Goal: Communication & Community: Answer question/provide support

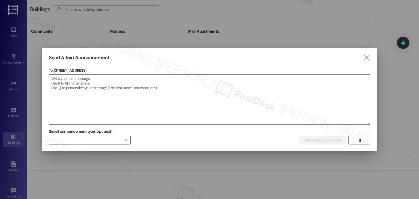
scroll to position [505, 0]
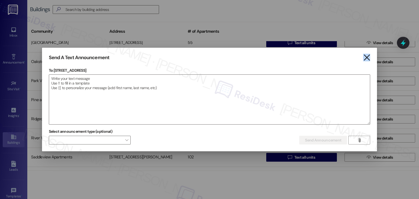
click at [367, 57] on icon "" at bounding box center [366, 58] width 7 height 6
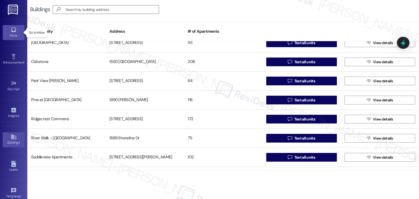
click at [13, 33] on div "Inbox" at bounding box center [13, 35] width 27 height 5
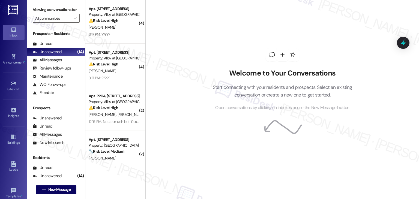
click at [202, 68] on div "Welcome to Your Conversations Start connecting with your residents and prospect…" at bounding box center [283, 79] width 164 height 159
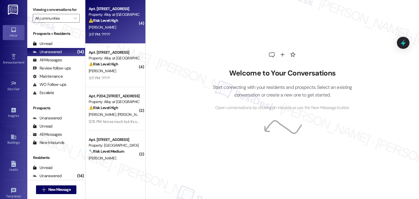
click at [108, 36] on div "3:17 PM: ????? 3:17 PM: ?????" at bounding box center [114, 34] width 52 height 7
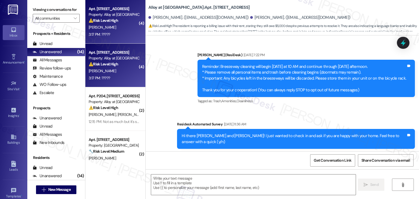
type textarea "Fetching suggested responses. Please feel free to read through the conversation…"
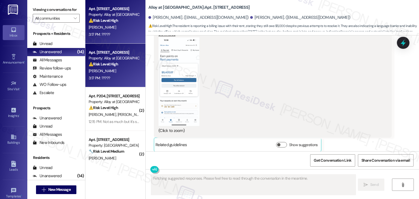
scroll to position [3490, 0]
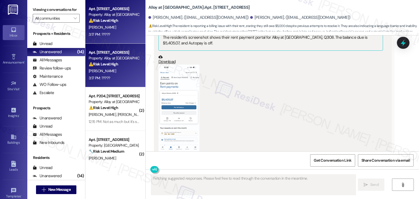
click at [167, 99] on button "Zoom image" at bounding box center [179, 109] width 41 height 89
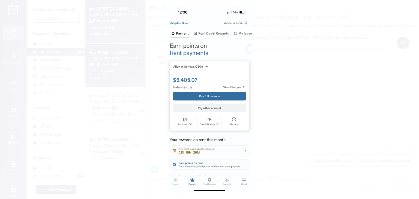
click at [225, 131] on button "Unzoom image" at bounding box center [209, 99] width 419 height 199
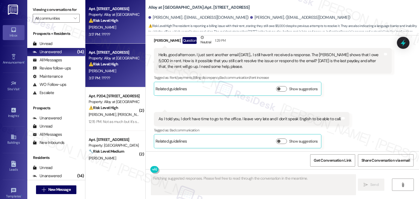
scroll to position [3299, 0]
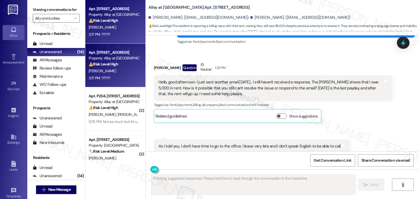
click at [376, 77] on div "[PERSON_NAME] Question Neutral 1:29 PM Hello, good afternoon. I just sent anoth…" at bounding box center [273, 92] width 238 height 61
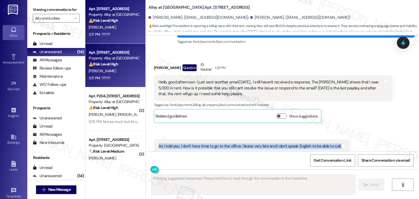
click at [376, 77] on div "[PERSON_NAME] Question Neutral 1:29 PM Hello, good afternoon. I just sent anoth…" at bounding box center [273, 92] width 238 height 61
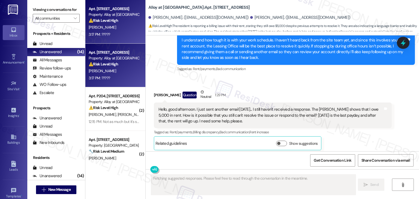
click at [357, 107] on div "[PERSON_NAME] Question Neutral 1:29 PM Hello, good afternoon. I just sent anoth…" at bounding box center [273, 119] width 238 height 61
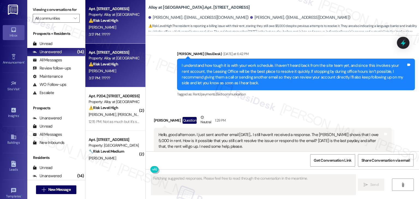
scroll to position [3217, 0]
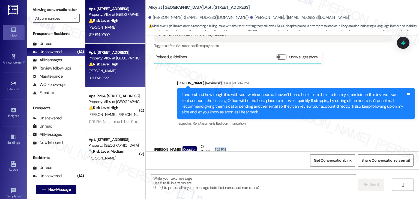
click at [336, 140] on div "Received via SMS [PERSON_NAME] Question Neutral 1:29 PM Hello, good afternoon. …" at bounding box center [273, 174] width 246 height 69
click at [212, 92] on div "I understand how tough it is with your work schedule. I haven’t heard back from…" at bounding box center [294, 103] width 225 height 23
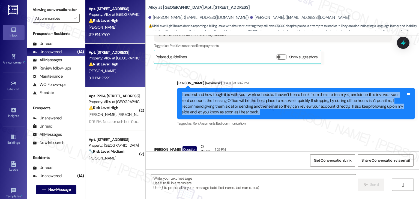
click at [212, 92] on div "I understand how tough it is with your work schedule. I haven’t heard back from…" at bounding box center [294, 103] width 225 height 23
copy div "I understand how tough it is with your work schedule. I haven’t heard back from…"
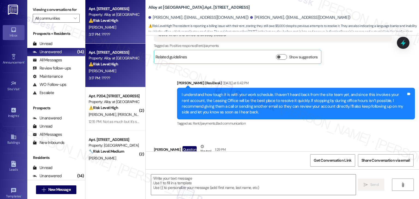
click at [196, 161] on div "Hello, good afternoon. I just sent another email [DATE]... I still haven't rece…" at bounding box center [271, 169] width 225 height 17
copy div "Hello, good afternoon. I just sent another email [DATE]... I still haven't rece…"
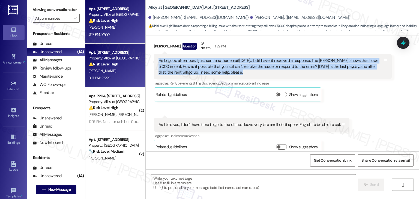
scroll to position [3326, 0]
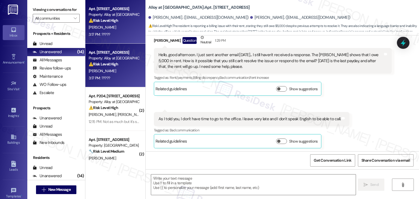
click at [231, 116] on div "As I told you, I don't have time to go to the office. I leave very late and I d…" at bounding box center [250, 119] width 182 height 6
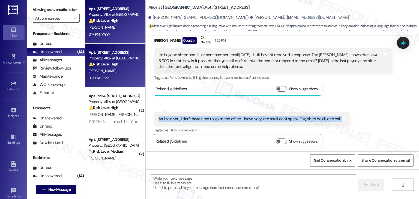
click at [231, 116] on div "As I told you, I don't have time to go to the office. I leave very late and I d…" at bounding box center [250, 119] width 182 height 6
copy div "As I told you, I don't have time to go to the office. I leave very late and I d…"
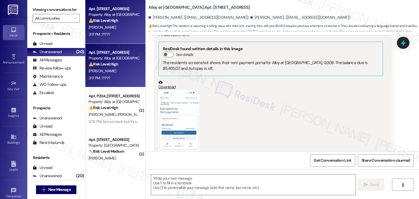
scroll to position [3463, 0]
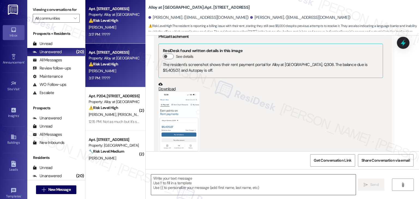
click at [210, 179] on textarea at bounding box center [253, 185] width 205 height 20
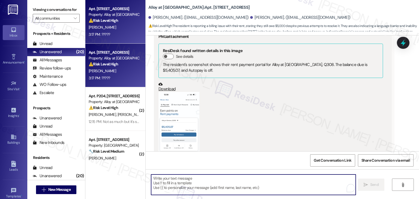
paste textarea "Hi [PERSON_NAME], I’m sorry you’re still dealing with this. I haven’t received …"
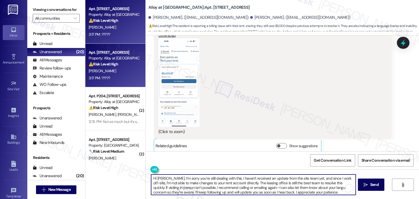
scroll to position [3518, 0]
type textarea "Hi [PERSON_NAME], I’m sorry you’re still dealing with this. I haven’t received …"
click at [286, 126] on div "Received via SMS [PERSON_NAME] Question Neutral 1:29 PM Hello, good afternoon. …" at bounding box center [283, 12] width 274 height 363
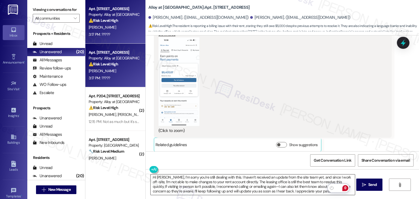
scroll to position [1, 0]
click at [369, 183] on span "Send" at bounding box center [373, 185] width 8 height 6
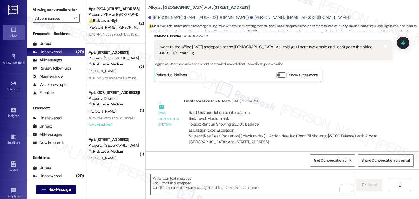
scroll to position [2862, 0]
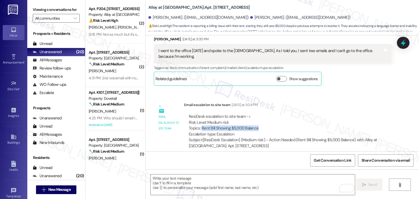
drag, startPoint x: 257, startPoint y: 85, endPoint x: 199, endPoint y: 85, distance: 58.2
click at [199, 114] on div "ResiDesk escalation to site team -> Risk Level: Medium risk Topics: Rent Bill S…" at bounding box center [288, 125] width 199 height 23
copy div "Rent Bill Showing $5,000 Balance"
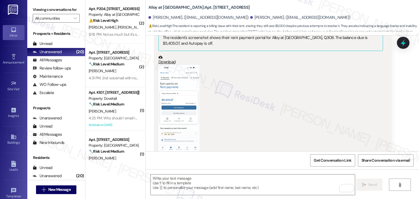
scroll to position [3573, 0]
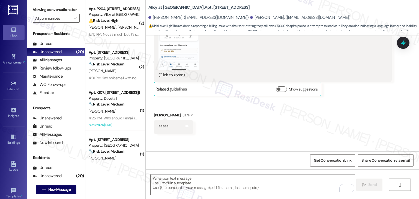
click at [406, 43] on icon at bounding box center [403, 42] width 9 height 9
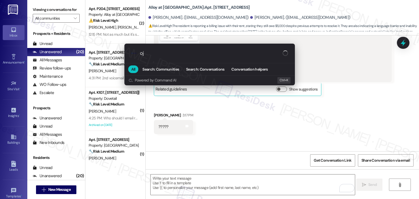
type input "o"
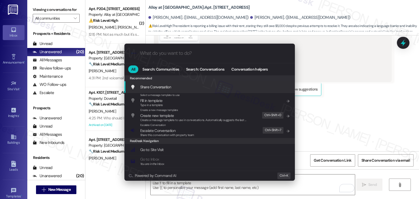
click at [326, 88] on div ".cls-1{fill:#0a055f;}.cls-2{fill:#0cc4c4;} resideskLogoBlueOrange All Search: C…" at bounding box center [209, 99] width 419 height 199
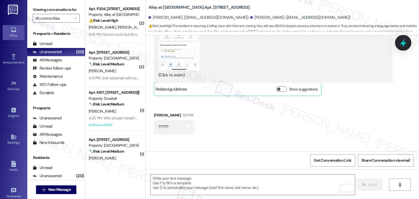
click at [404, 45] on icon at bounding box center [403, 43] width 7 height 8
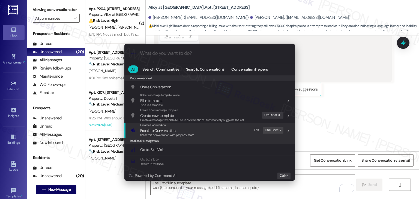
click at [165, 135] on span "Share this conversation with property team" at bounding box center [167, 135] width 54 height 4
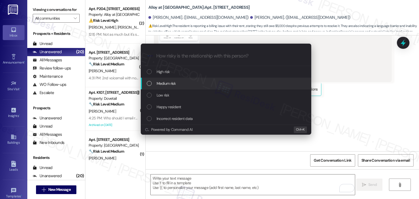
click at [147, 85] on div "List of options" at bounding box center [149, 83] width 5 height 5
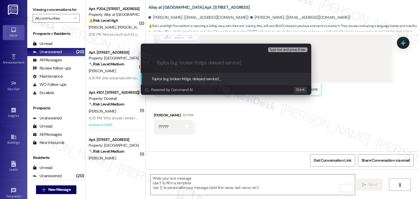
paste input "Urgent Rent Account Discrepancy – Pending $5,000 Balance"
type input "Urgent Rent Account Discrepancy – Pending $5,000 Balance"
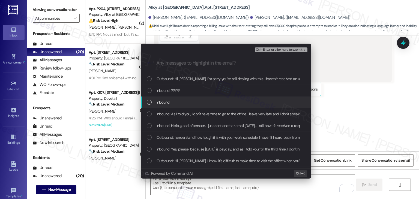
click at [150, 103] on div "List of options" at bounding box center [149, 102] width 5 height 5
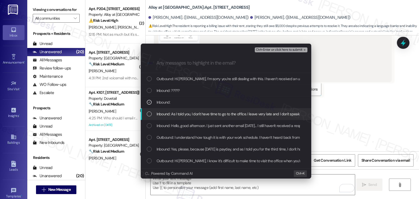
click at [150, 116] on div "List of options" at bounding box center [149, 114] width 5 height 5
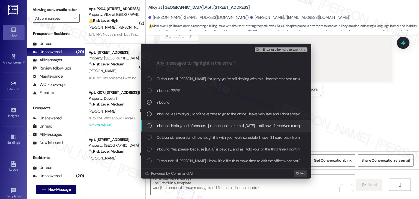
click at [150, 128] on div "List of options" at bounding box center [149, 125] width 5 height 5
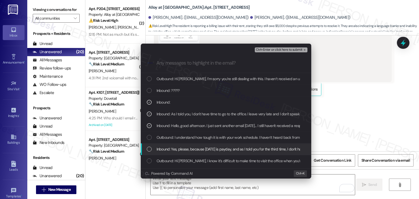
click at [151, 151] on div "List of options" at bounding box center [149, 149] width 5 height 5
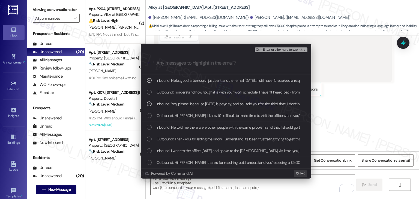
scroll to position [57, 0]
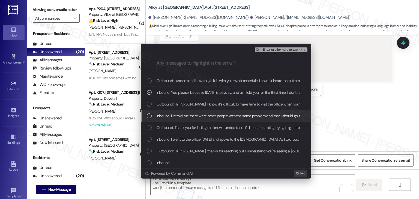
click at [147, 115] on div "List of options" at bounding box center [149, 116] width 5 height 5
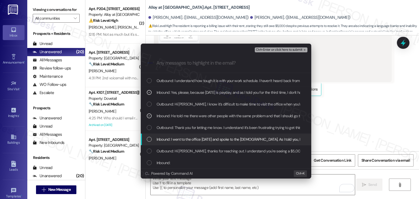
click at [150, 140] on div "List of options" at bounding box center [149, 139] width 5 height 5
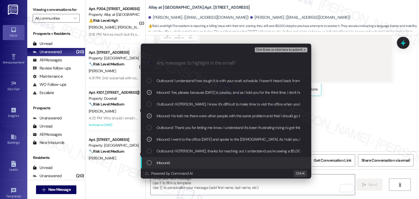
click at [150, 164] on div "List of options" at bounding box center [149, 163] width 5 height 5
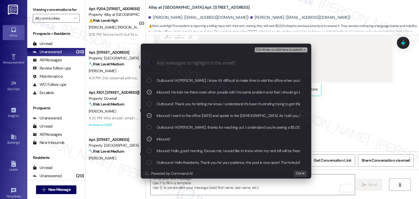
scroll to position [92, 0]
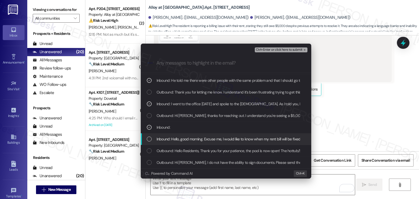
click at [149, 140] on div "List of options" at bounding box center [149, 139] width 5 height 5
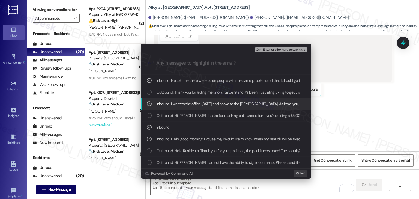
click at [274, 50] on span "Ctrl+Enter or click here to submit" at bounding box center [279, 50] width 47 height 4
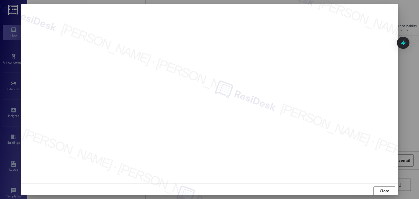
scroll to position [0, 0]
click at [381, 188] on span "Close" at bounding box center [385, 191] width 10 height 6
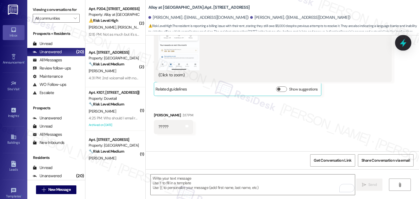
click at [400, 43] on icon at bounding box center [403, 42] width 9 height 9
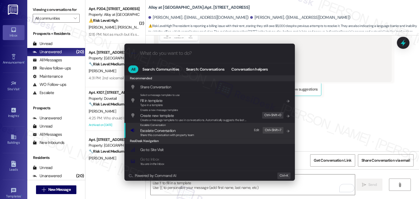
click at [156, 138] on div "ResiDesk Navigation" at bounding box center [210, 141] width 171 height 6
click at [158, 133] on span "Share this conversation with property team" at bounding box center [167, 135] width 54 height 4
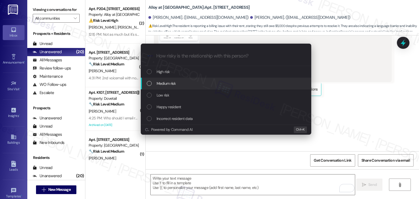
click at [150, 86] on div "List of options" at bounding box center [149, 83] width 5 height 5
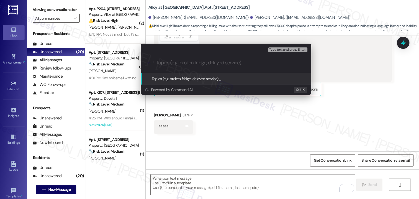
paste input "Urgent Rent Account Discrepancy – Pending $5,000 Balance"
type input "Urgent Rent Account Discrepancy – Pending $5,000 Balance"
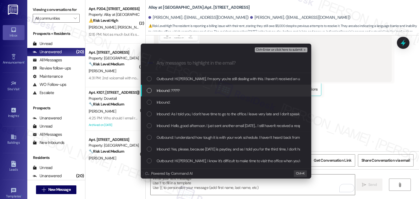
click at [147, 92] on div "List of options" at bounding box center [149, 90] width 5 height 5
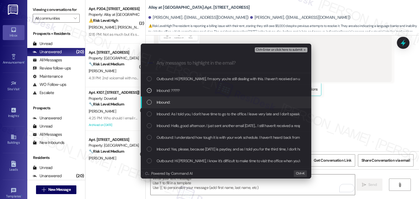
click at [149, 102] on div "List of options" at bounding box center [149, 102] width 5 height 5
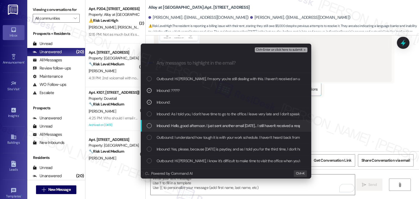
click at [149, 126] on div "List of options" at bounding box center [149, 125] width 5 height 5
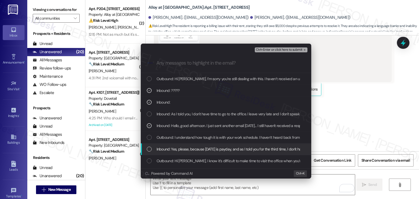
click at [149, 151] on div "List of options" at bounding box center [149, 149] width 5 height 5
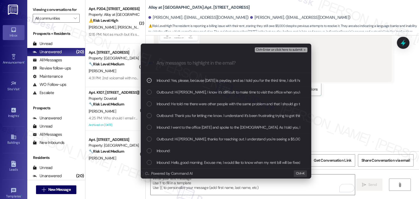
scroll to position [81, 0]
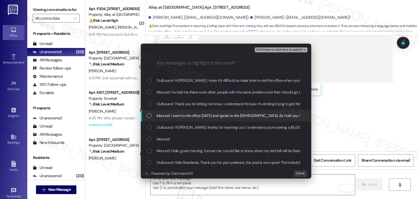
drag, startPoint x: 149, startPoint y: 94, endPoint x: 149, endPoint y: 116, distance: 21.9
click at [149, 116] on div "List of options" at bounding box center [149, 115] width 5 height 5
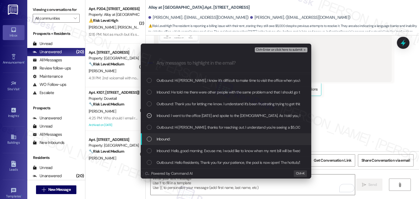
click at [148, 141] on div "List of options" at bounding box center [149, 139] width 5 height 5
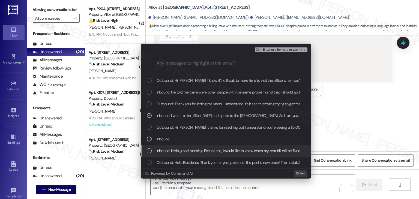
click at [149, 150] on div "List of options" at bounding box center [149, 151] width 5 height 5
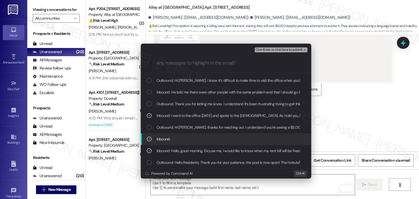
click at [268, 48] on span "Ctrl+Enter or click here to submit" at bounding box center [279, 50] width 47 height 4
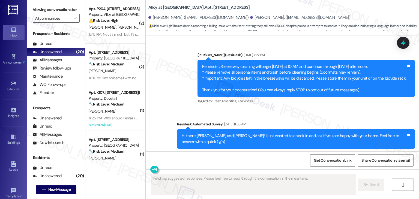
scroll to position [3526, 0]
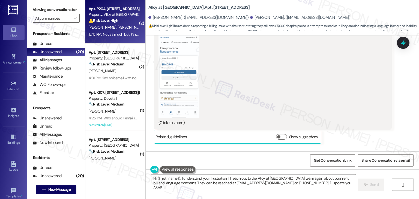
type textarea "Hi {{first_name}}, I understand your frustration. I'll reach out to the Alloy a…"
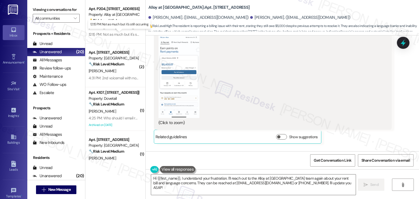
click at [111, 33] on div "12:15 PM: Not as much but it's still occurring 12:15 PM: Not as much but it's s…" at bounding box center [122, 34] width 67 height 5
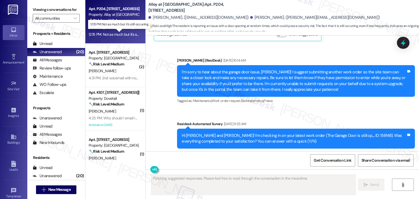
scroll to position [1454, 0]
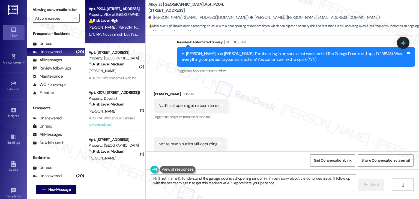
type textarea "Hi {{first_name}}, I understand the garage door is still opening randomly. I'm …"
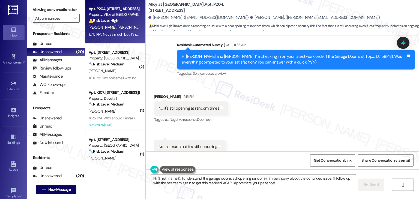
scroll to position [1454, 0]
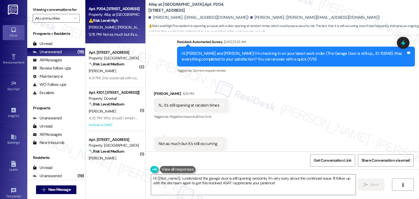
click at [256, 124] on div "Received via SMS [PERSON_NAME] 12:15 PM N... it's still opening at random times…" at bounding box center [283, 121] width 274 height 85
